Goal: Check status: Check status

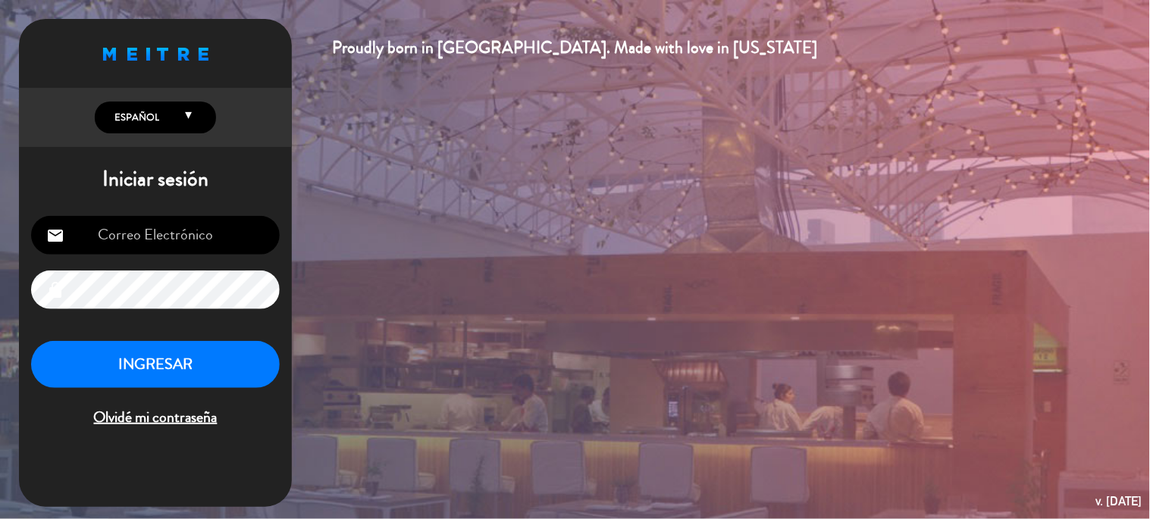
type input "[EMAIL_ADDRESS][DOMAIN_NAME]"
drag, startPoint x: 226, startPoint y: 378, endPoint x: 231, endPoint y: 369, distance: 9.9
click at [226, 376] on button "INGRESAR" at bounding box center [155, 365] width 249 height 48
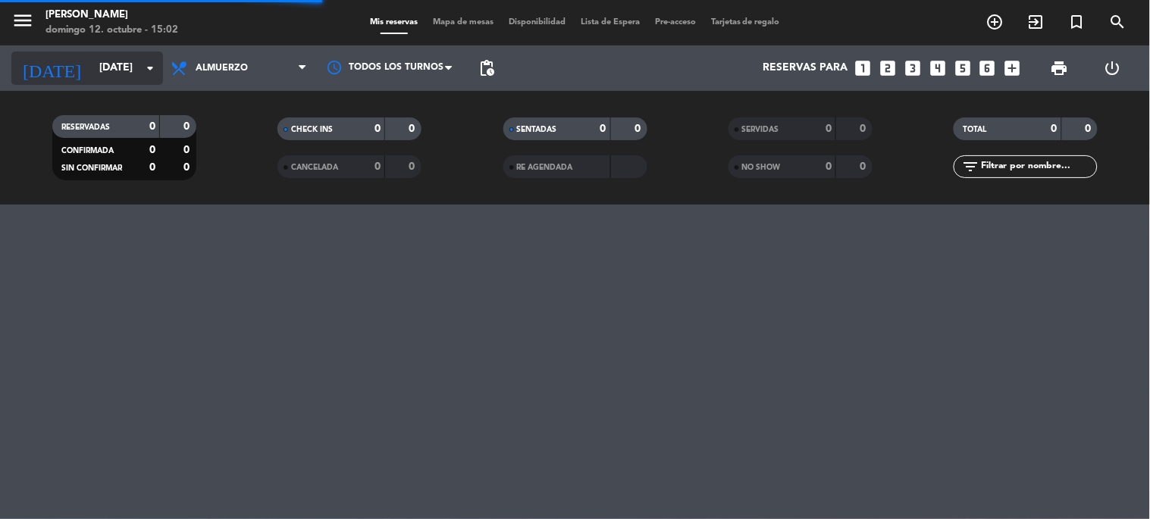
click at [89, 84] on div "[DATE] [DATE] arrow_drop_down" at bounding box center [87, 68] width 152 height 33
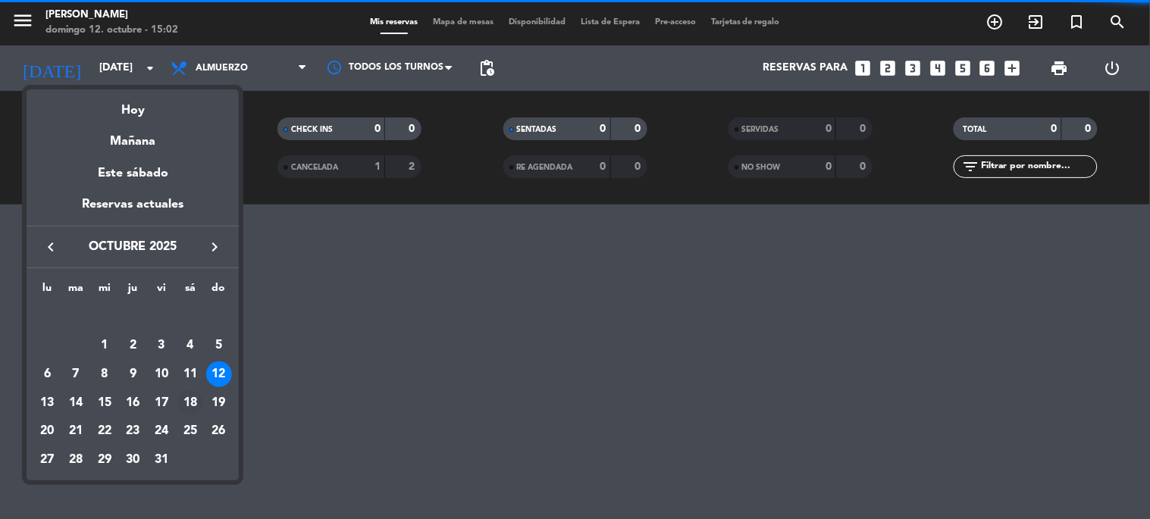
click at [194, 403] on div "18" at bounding box center [190, 403] width 26 height 26
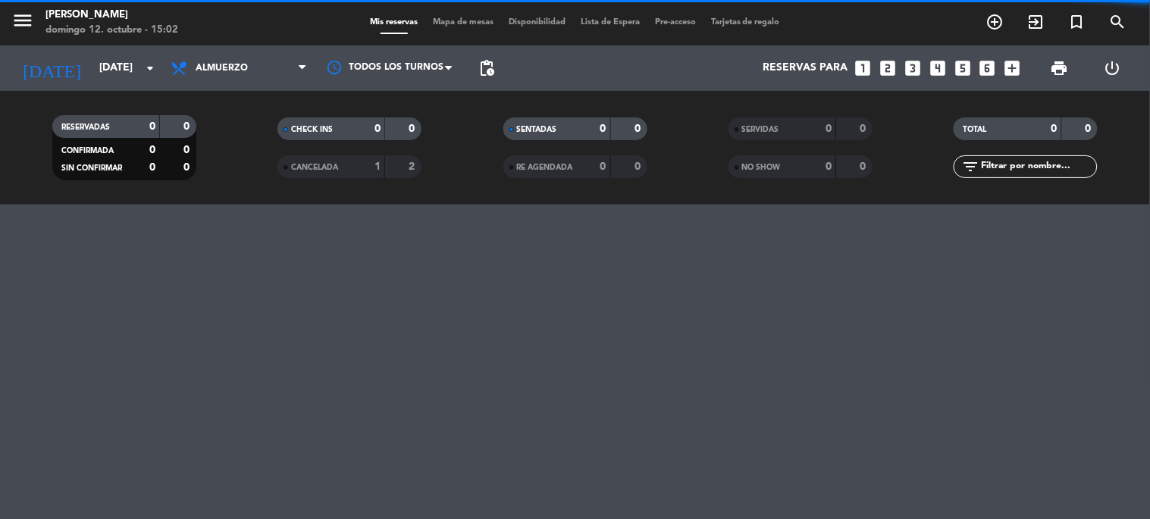
type input "[DATE]"
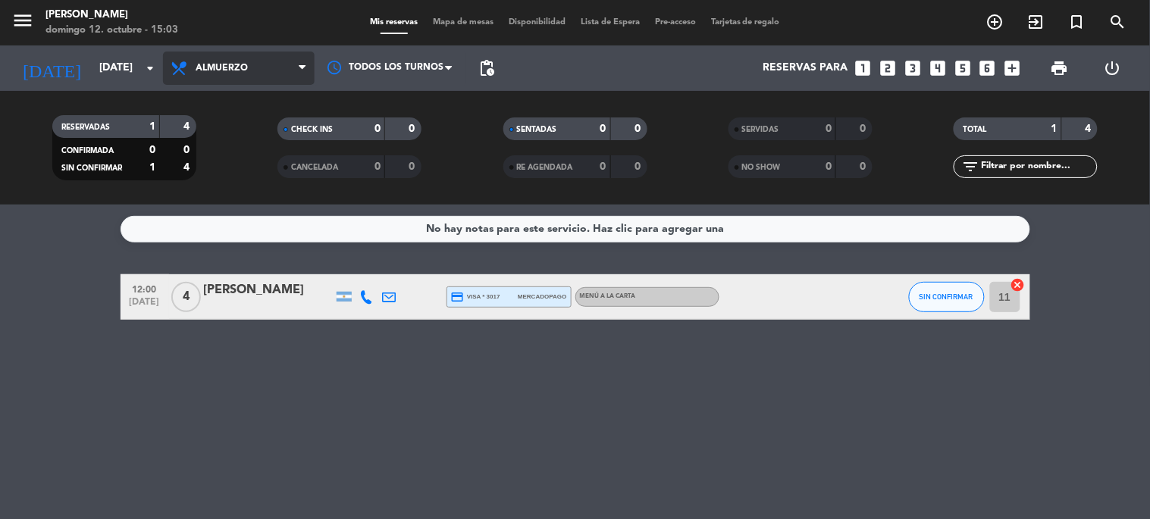
click at [247, 68] on span "Almuerzo" at bounding box center [222, 68] width 52 height 11
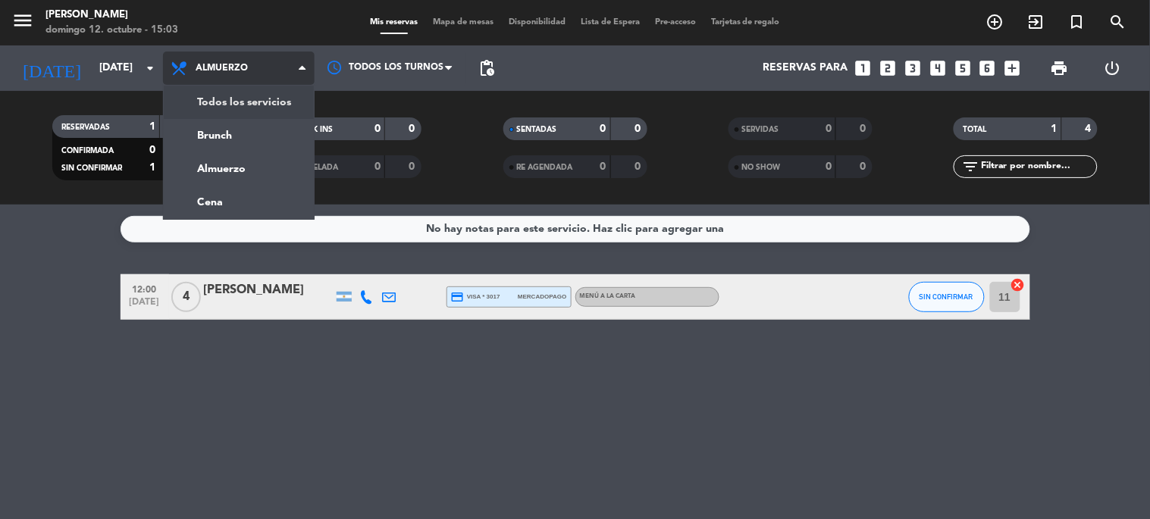
click at [253, 103] on div "menu Sharewood [PERSON_NAME][DATE] 12. octubre - 15:03 Mis reservas Mapa de mes…" at bounding box center [575, 102] width 1150 height 205
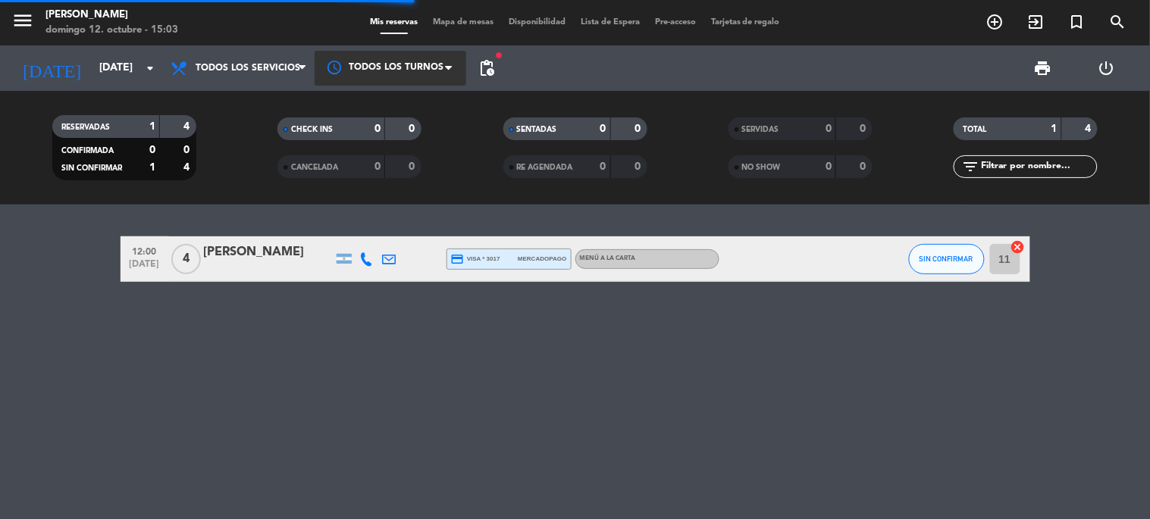
click at [459, 64] on span at bounding box center [452, 68] width 15 height 15
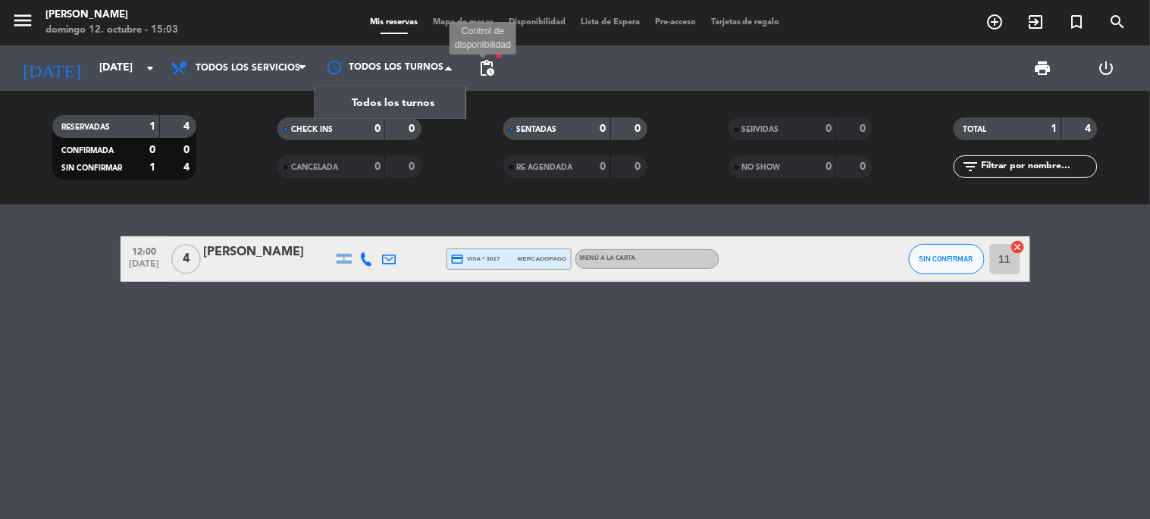
click at [494, 64] on span "pending_actions" at bounding box center [487, 68] width 18 height 18
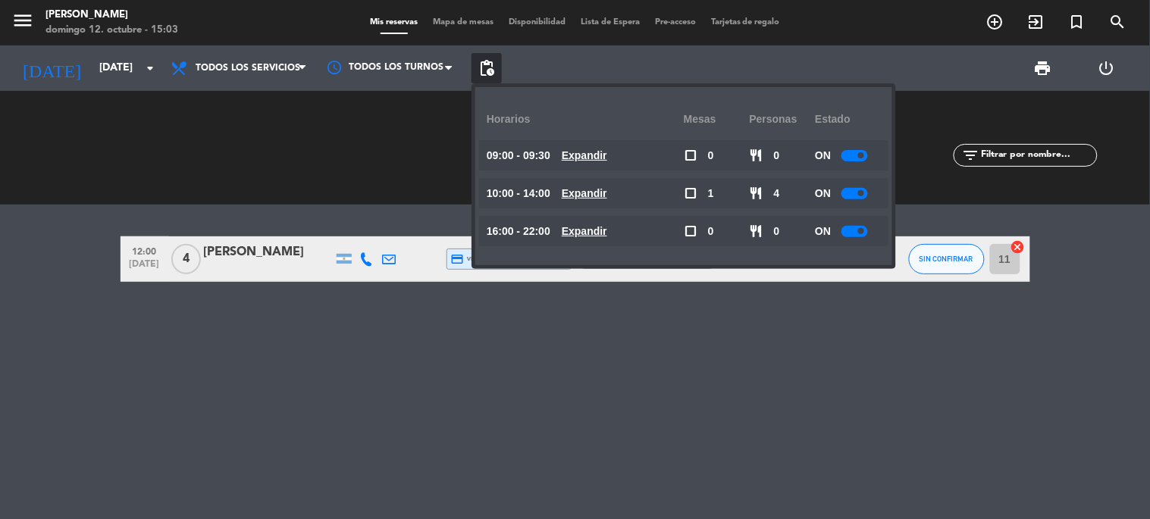
click at [604, 199] on u "Expandir" at bounding box center [584, 193] width 45 height 12
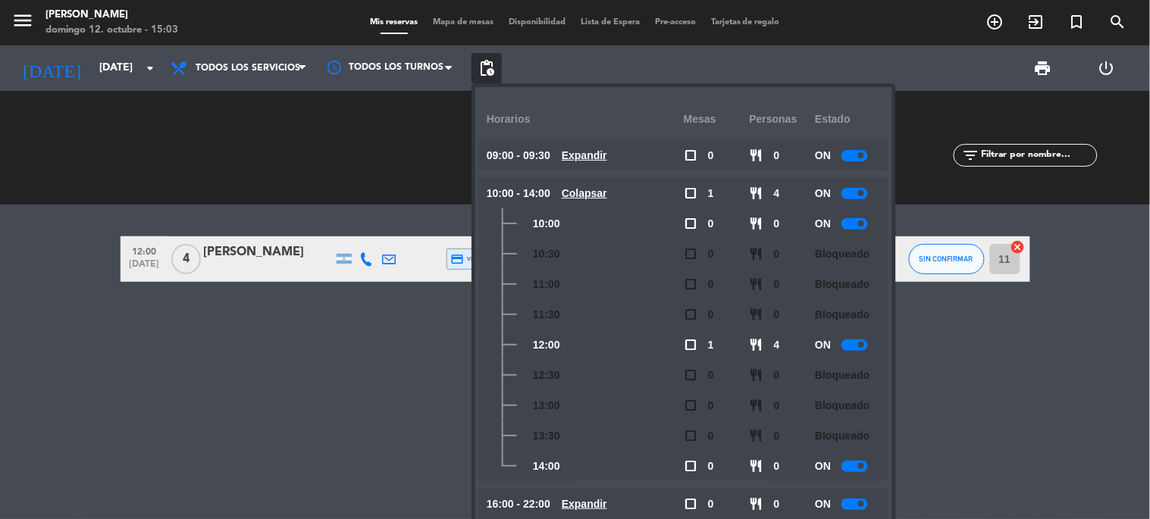
click at [600, 190] on u "Colapsar" at bounding box center [584, 193] width 45 height 12
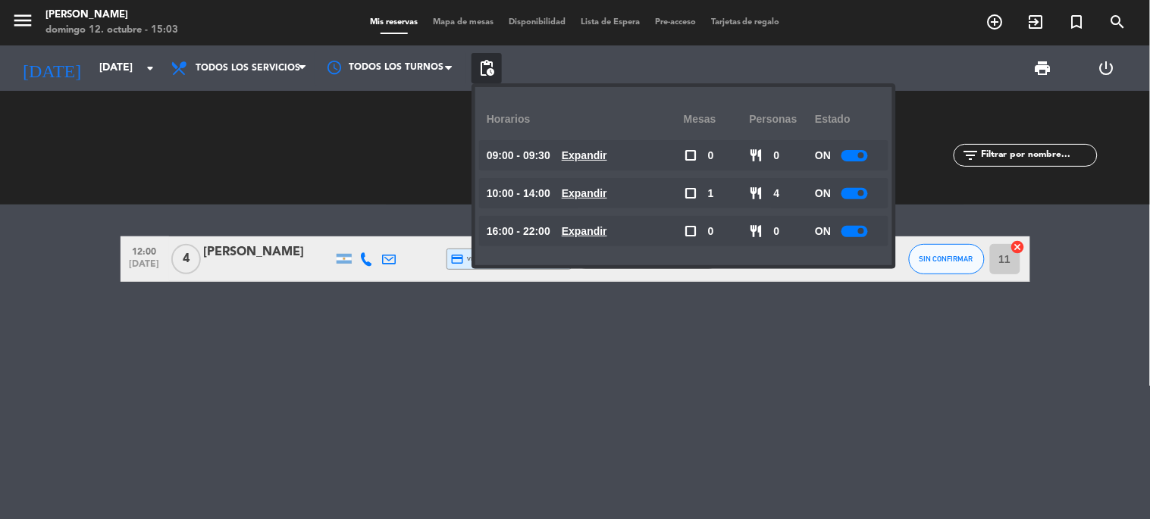
click at [607, 231] on u "Expandir" at bounding box center [584, 231] width 45 height 12
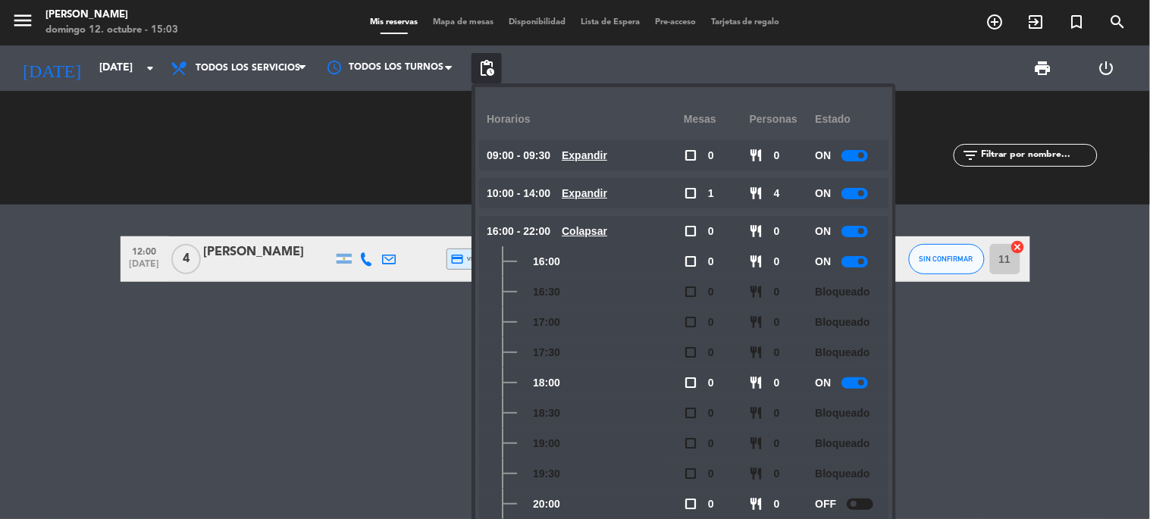
scroll to position [117, 0]
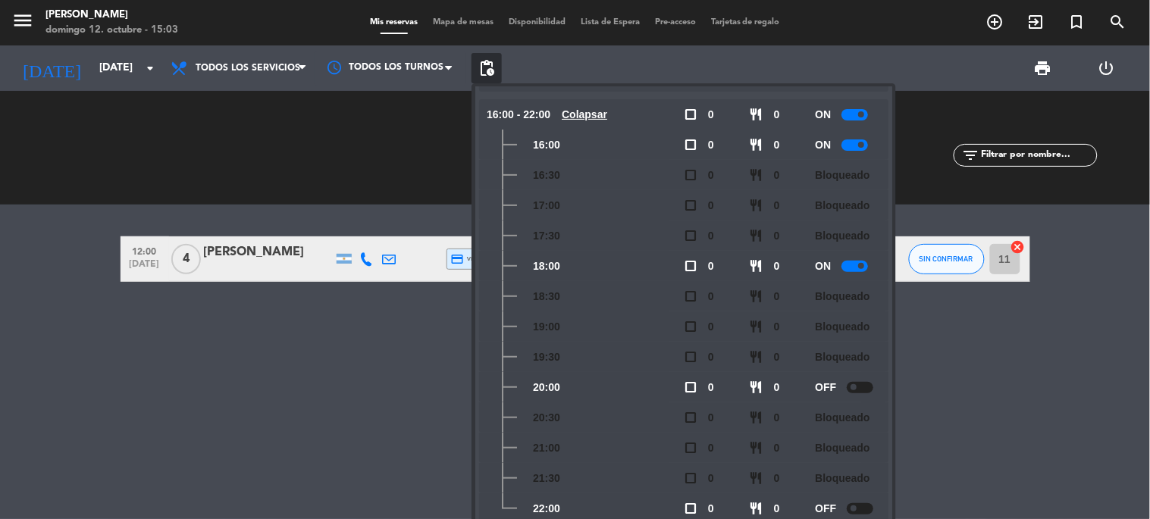
drag, startPoint x: 236, startPoint y: 383, endPoint x: 243, endPoint y: 336, distance: 47.6
click at [237, 383] on div "12:00 [DATE] 4 [PERSON_NAME] credit_card visa * 3017 mercadopago MENÚ A LA CART…" at bounding box center [575, 362] width 1150 height 315
